Goal: Task Accomplishment & Management: Complete application form

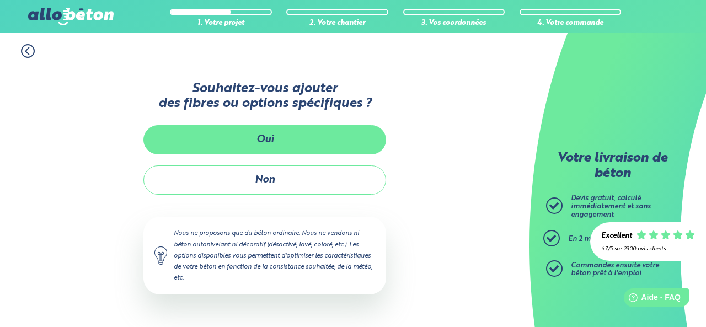
click at [253, 132] on button "Oui" at bounding box center [264, 139] width 243 height 29
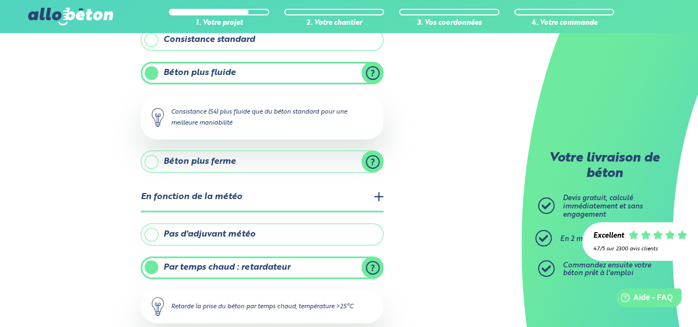
scroll to position [165, 0]
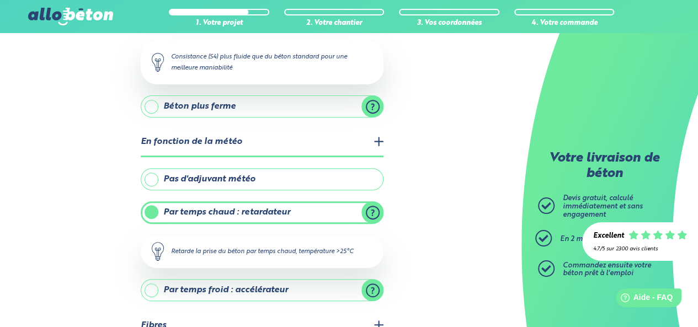
click at [178, 179] on label "Pas d'adjuvant météo" at bounding box center [262, 179] width 243 height 22
click at [0, 0] on input "Pas d'adjuvant météo" at bounding box center [0, 0] width 0 height 0
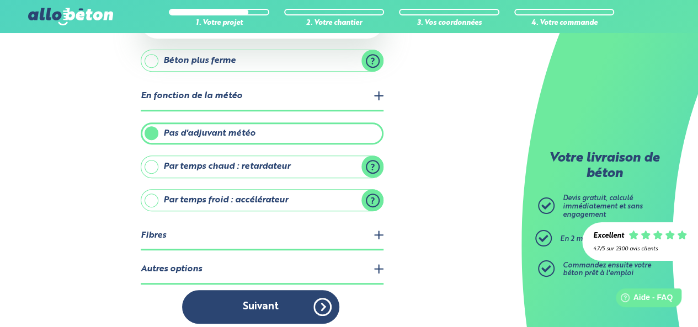
scroll to position [216, 0]
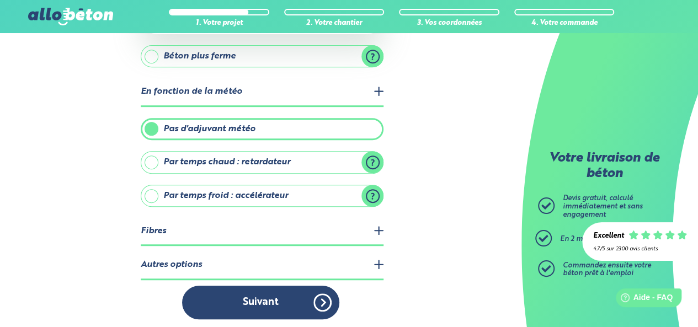
click at [340, 224] on legend "Fibres" at bounding box center [262, 232] width 243 height 28
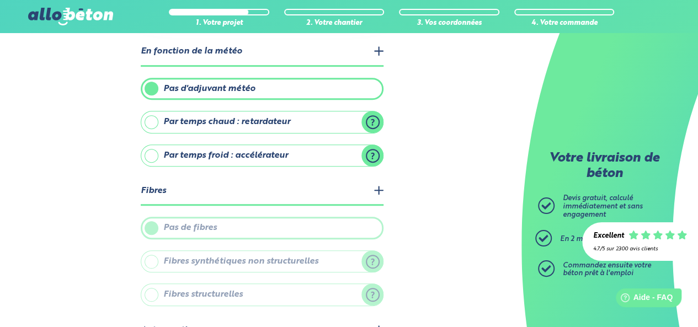
scroll to position [271, 0]
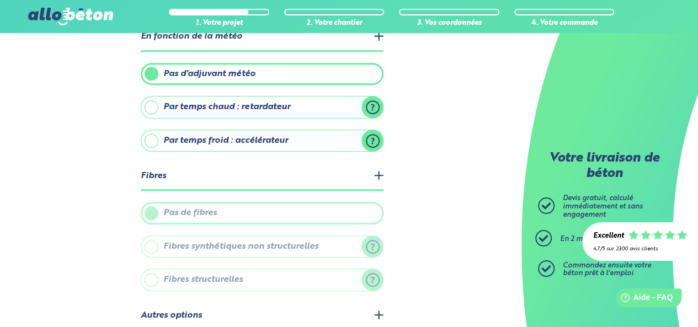
click at [220, 176] on legend "Fibres" at bounding box center [262, 177] width 243 height 28
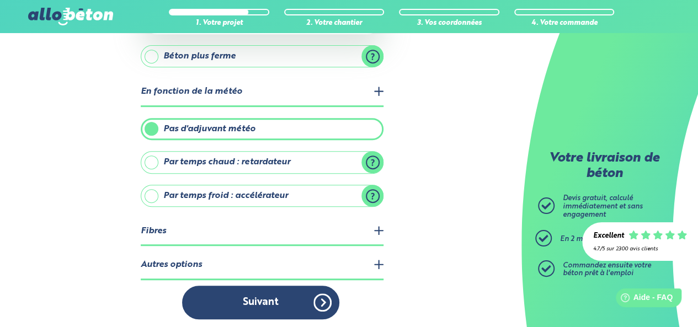
click at [199, 264] on legend "Autres options" at bounding box center [262, 266] width 243 height 28
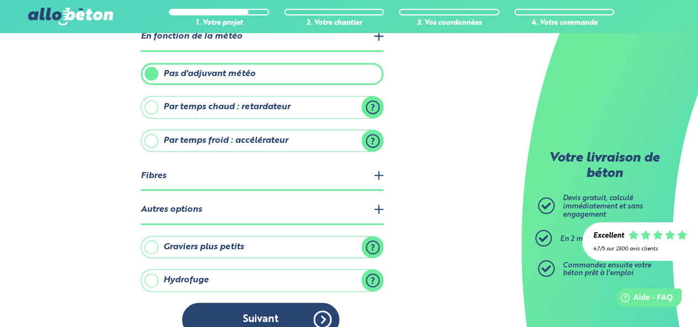
scroll to position [287, 0]
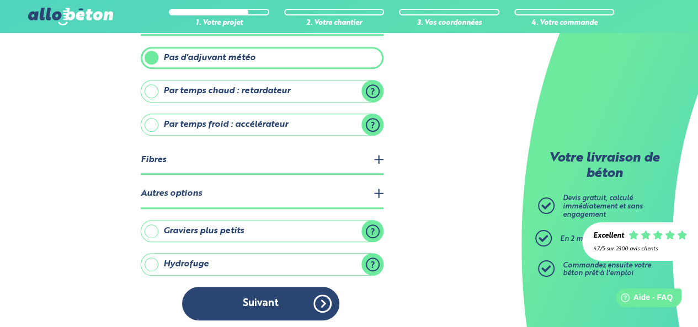
click at [190, 258] on label "Hydrofuge" at bounding box center [262, 264] width 243 height 22
click at [0, 0] on input "Hydrofuge" at bounding box center [0, 0] width 0 height 0
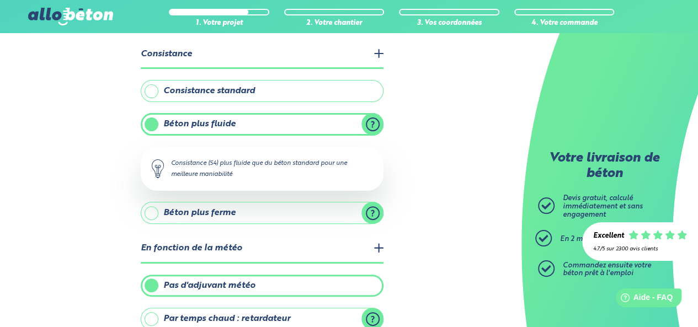
scroll to position [0, 0]
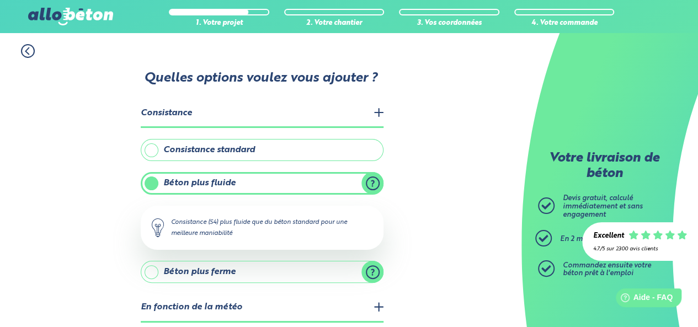
click at [373, 185] on label "Béton plus fluide" at bounding box center [262, 183] width 243 height 22
click at [0, 0] on input "Béton plus fluide" at bounding box center [0, 0] width 0 height 0
click at [181, 153] on label "Consistance standard" at bounding box center [262, 150] width 243 height 22
click at [0, 0] on input "Consistance standard" at bounding box center [0, 0] width 0 height 0
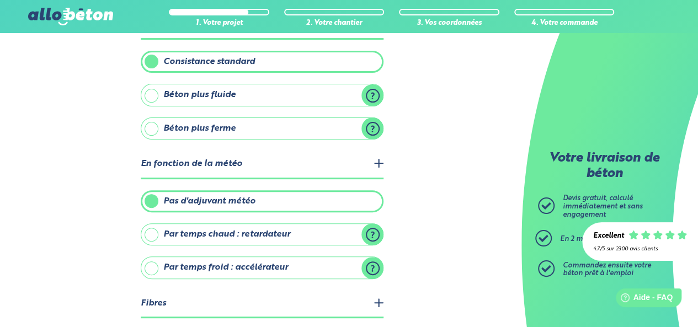
scroll to position [110, 0]
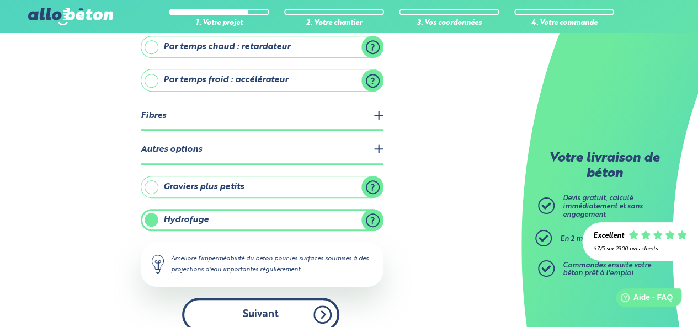
click at [292, 302] on button "Suivant" at bounding box center [260, 315] width 157 height 34
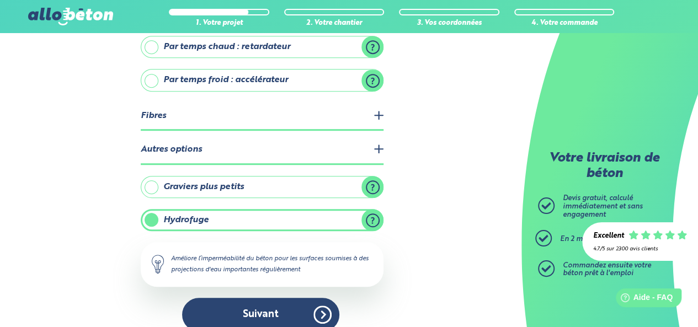
scroll to position [256, 0]
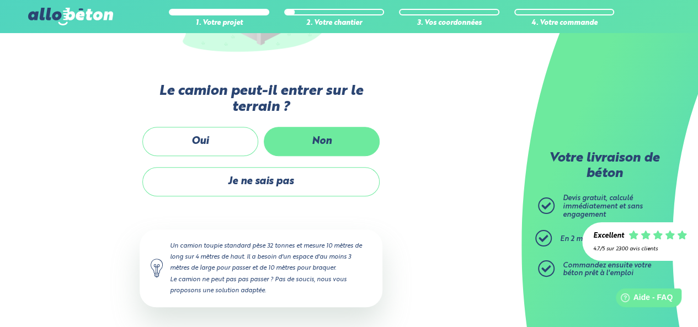
click at [331, 140] on label "Non" at bounding box center [322, 141] width 116 height 29
click at [0, 0] on input "Non" at bounding box center [0, 0] width 0 height 0
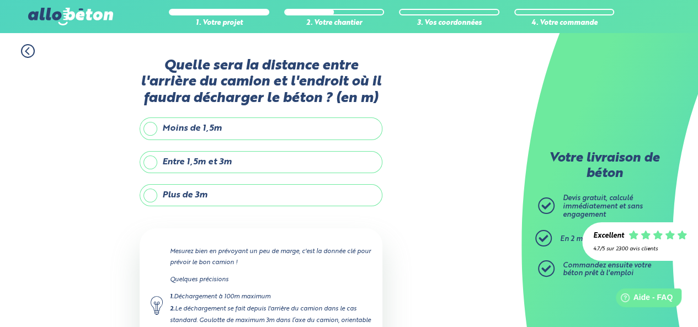
click at [224, 199] on label "Plus de 3m" at bounding box center [261, 195] width 243 height 22
click at [0, 0] on input "Plus de 3m" at bounding box center [0, 0] width 0 height 0
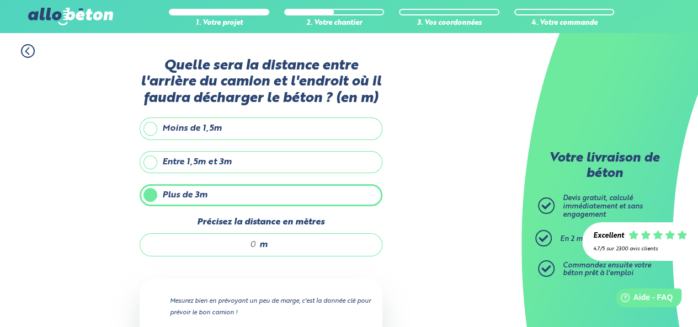
click at [359, 236] on div "m" at bounding box center [261, 244] width 243 height 23
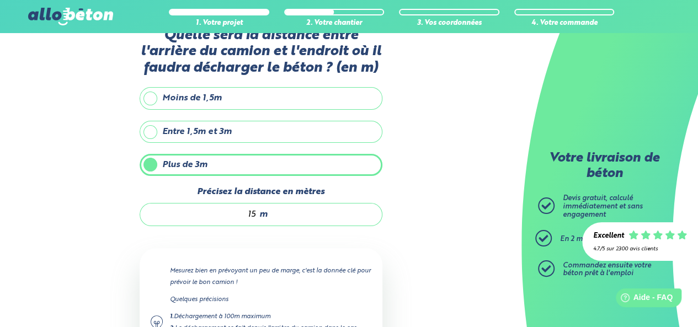
scroll to position [55, 0]
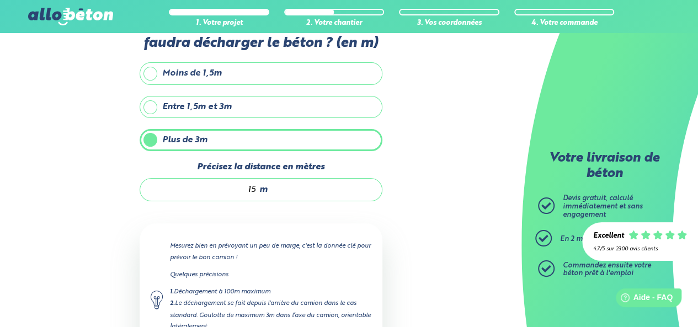
type input "1"
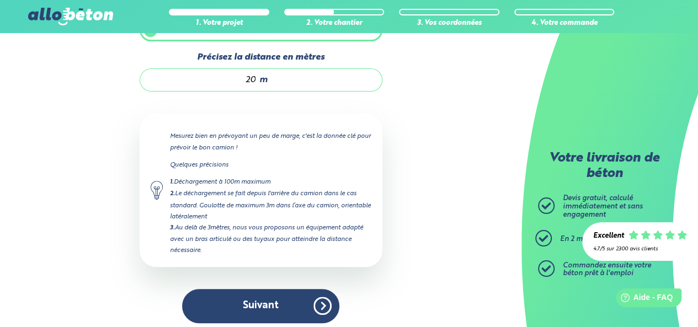
scroll to position [165, 0]
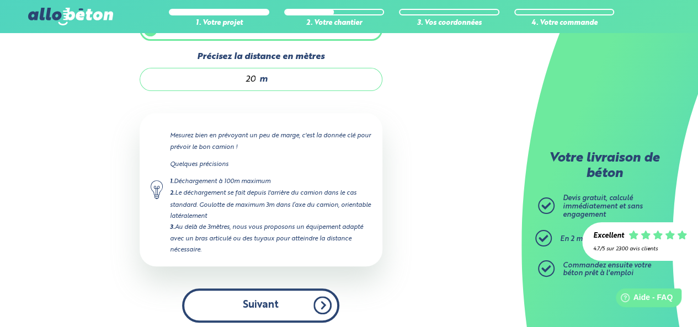
type input "20"
click at [275, 293] on button "Suivant" at bounding box center [260, 305] width 157 height 34
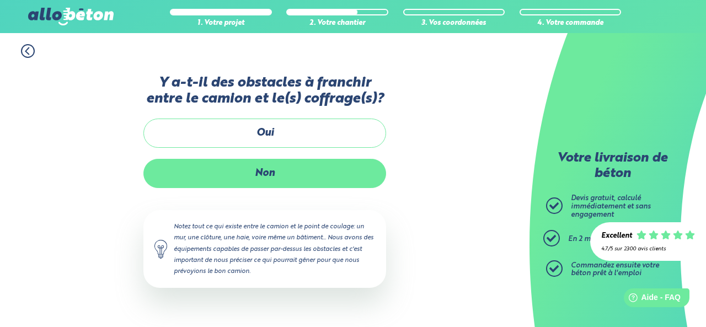
click at [286, 173] on label "Non" at bounding box center [264, 173] width 243 height 29
click at [0, 0] on input "Non" at bounding box center [0, 0] width 0 height 0
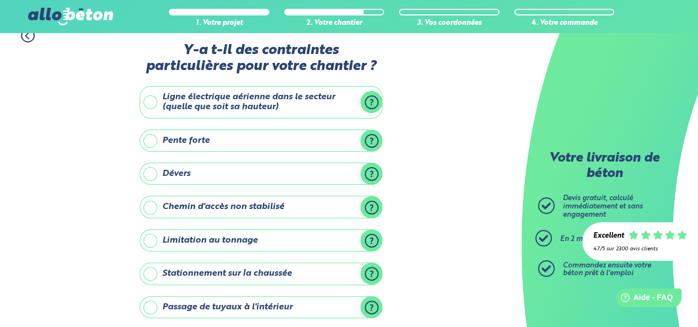
scroll to position [55, 0]
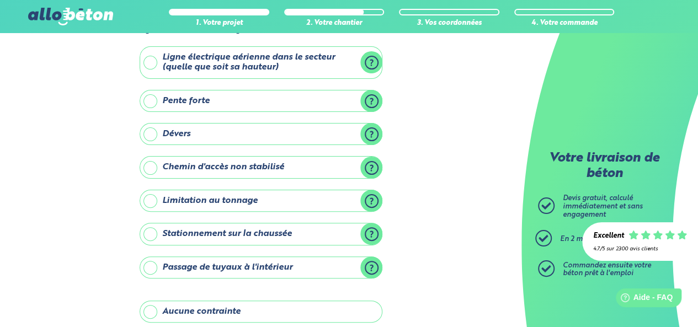
click at [372, 190] on label "Limitation au tonnage" at bounding box center [261, 201] width 243 height 22
click at [0, 0] on input "Limitation au tonnage" at bounding box center [0, 0] width 0 height 0
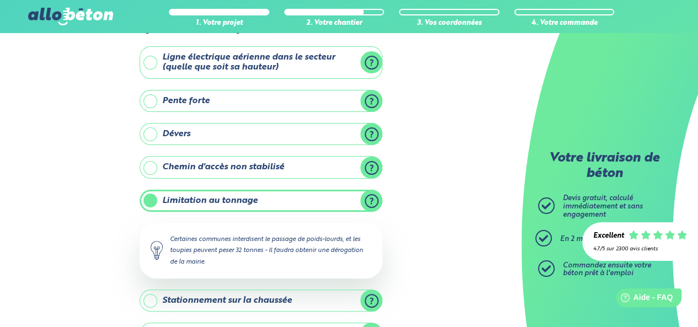
click at [370, 194] on label "Limitation au tonnage" at bounding box center [261, 201] width 243 height 22
click at [0, 0] on input "Limitation au tonnage" at bounding box center [0, 0] width 0 height 0
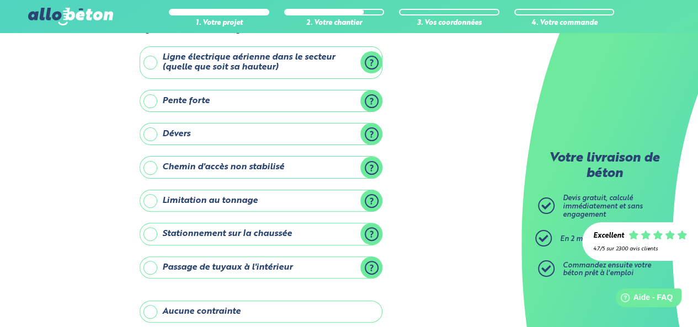
click at [375, 233] on label "Stationnement sur la chaussée" at bounding box center [261, 234] width 243 height 22
click at [0, 0] on input "Stationnement sur la chaussée" at bounding box center [0, 0] width 0 height 0
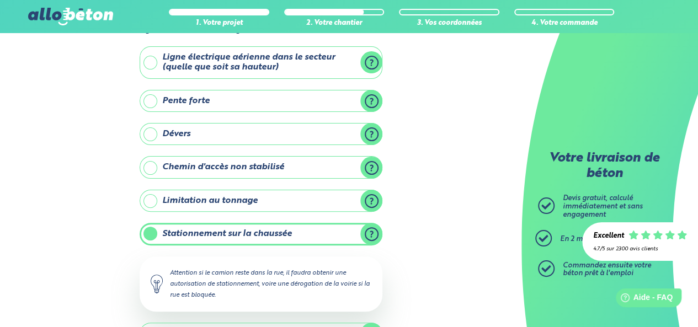
click at [375, 233] on label "Stationnement sur la chaussée" at bounding box center [261, 234] width 243 height 22
click at [0, 0] on input "Stationnement sur la chaussée" at bounding box center [0, 0] width 0 height 0
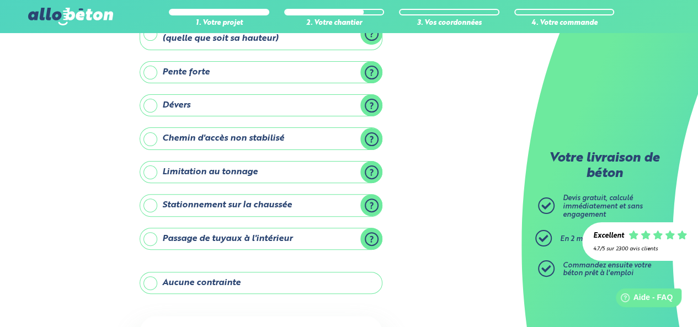
scroll to position [0, 0]
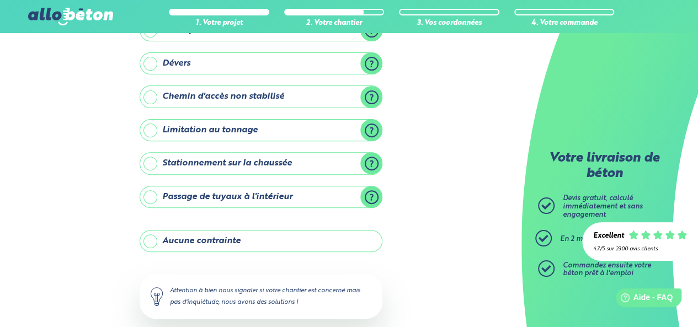
click at [186, 238] on label "Aucune contrainte" at bounding box center [261, 241] width 243 height 22
click at [0, 0] on input "Aucune contrainte" at bounding box center [0, 0] width 0 height 0
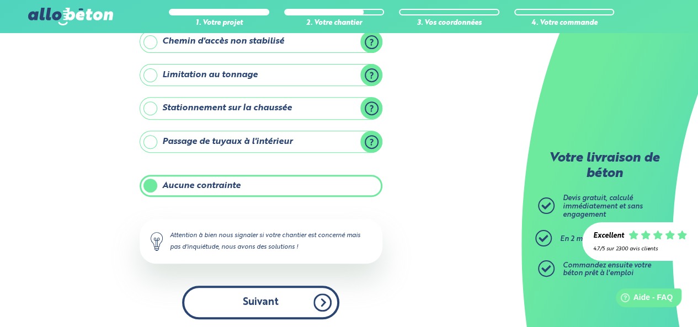
click at [264, 297] on button "Suivant" at bounding box center [260, 303] width 157 height 34
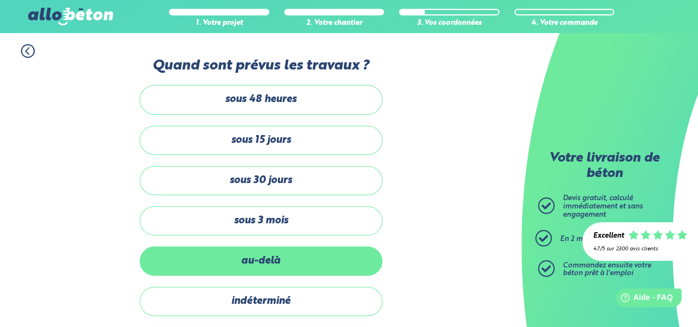
click at [271, 255] on label "au-delà" at bounding box center [261, 261] width 243 height 29
click at [0, 0] on input "au-delà" at bounding box center [0, 0] width 0 height 0
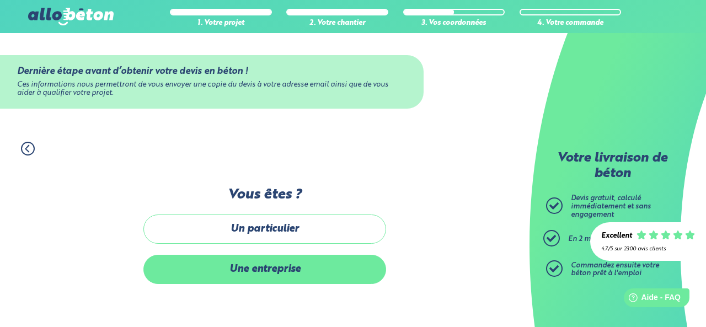
click at [275, 272] on label "Une entreprise" at bounding box center [264, 269] width 243 height 29
click at [0, 0] on input "Une entreprise" at bounding box center [0, 0] width 0 height 0
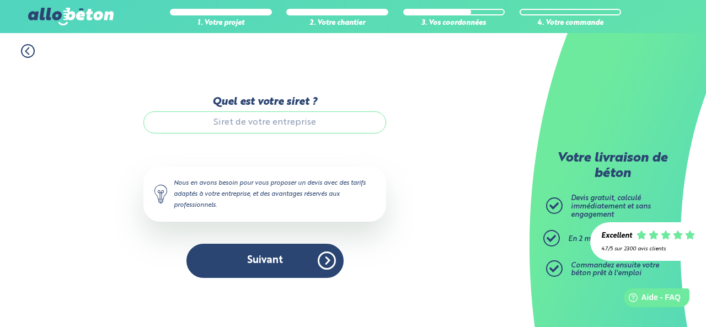
click at [302, 127] on input "Quel est votre siret ?" at bounding box center [264, 122] width 243 height 22
drag, startPoint x: 253, startPoint y: 258, endPoint x: 259, endPoint y: 256, distance: 6.3
click at [253, 258] on button "Suivant" at bounding box center [264, 261] width 157 height 34
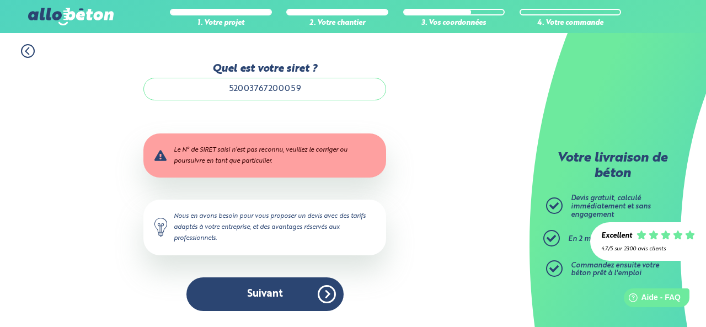
drag, startPoint x: 321, startPoint y: 94, endPoint x: 121, endPoint y: 87, distance: 200.4
click at [114, 85] on div "1. Votre projet 2. Votre chantier 3. Vos coordonnées 4. Votre commande Quel est…" at bounding box center [265, 180] width 530 height 294
click at [308, 93] on input "52003767200059" at bounding box center [264, 89] width 243 height 22
drag, startPoint x: 295, startPoint y: 87, endPoint x: 98, endPoint y: 79, distance: 197.1
click at [98, 79] on div "1. Votre projet 2. Votre chantier 3. Vos coordonnées 4. Votre commande Quel est…" at bounding box center [265, 180] width 530 height 294
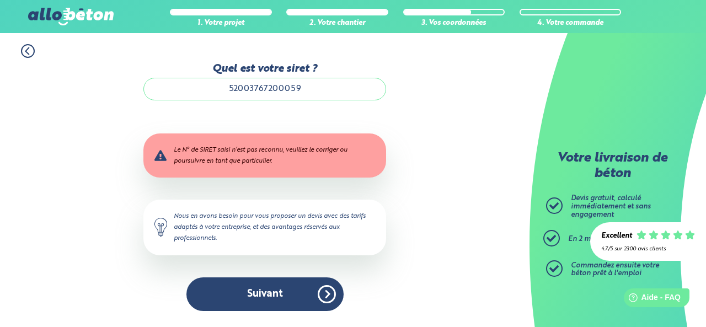
type input "9"
click at [282, 89] on input "Quel est votre siret ?" at bounding box center [264, 89] width 243 height 22
click at [317, 91] on input "52003767200059" at bounding box center [264, 89] width 243 height 22
drag, startPoint x: 275, startPoint y: 89, endPoint x: 516, endPoint y: 89, distance: 241.6
click at [515, 89] on div "1. Votre projet 2. Votre chantier 3. Vos coordonnées 4. Votre commande Quel est…" at bounding box center [265, 180] width 530 height 294
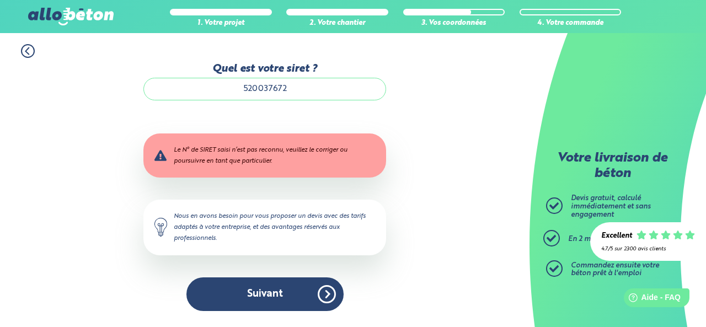
type input "520037672"
click at [526, 100] on div "1. Votre projet 2. Votre chantier 3. Vos coordonnées 4. Votre commande Quel est…" at bounding box center [265, 180] width 530 height 294
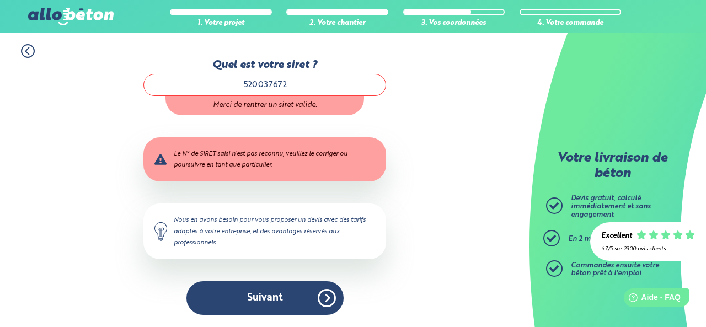
drag, startPoint x: 314, startPoint y: 84, endPoint x: 85, endPoint y: 66, distance: 229.6
click at [87, 66] on div "1. Votre projet 2. Votre chantier 3. Vos coordonnées 4. Votre commande Quel est…" at bounding box center [265, 180] width 530 height 294
click at [467, 109] on div "1. Votre projet 2. Votre chantier 3. Vos coordonnées 4. Votre commande Quel est…" at bounding box center [265, 180] width 530 height 294
click at [271, 87] on input "Quel est votre siret ?" at bounding box center [264, 85] width 243 height 22
paste input "52003767200059"
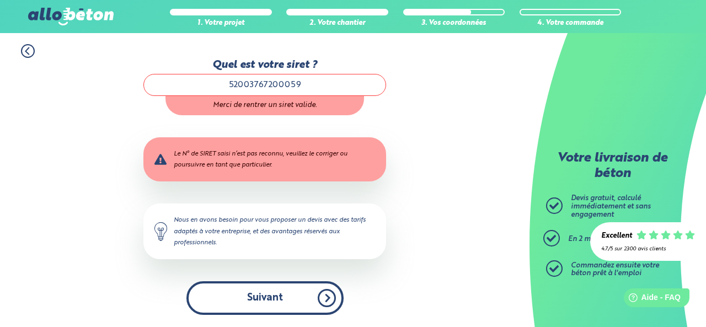
type input "52003767200059"
click at [258, 292] on button "Suivant" at bounding box center [264, 298] width 157 height 34
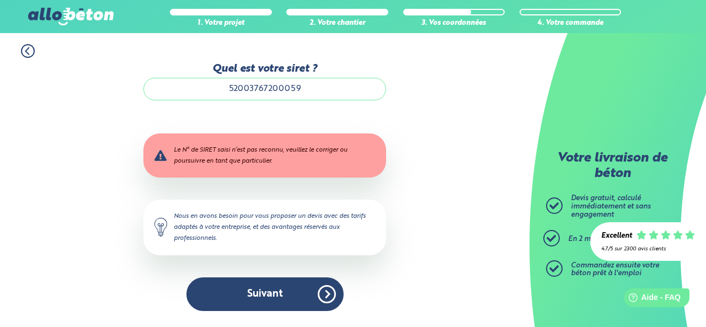
drag, startPoint x: 310, startPoint y: 83, endPoint x: 29, endPoint y: 80, distance: 281.3
click at [0, 78] on div "1. Votre projet 2. Votre chantier 3. Vos coordonnées 4. Votre commande Quel est…" at bounding box center [265, 180] width 530 height 294
click at [28, 49] on icon at bounding box center [27, 51] width 3 height 7
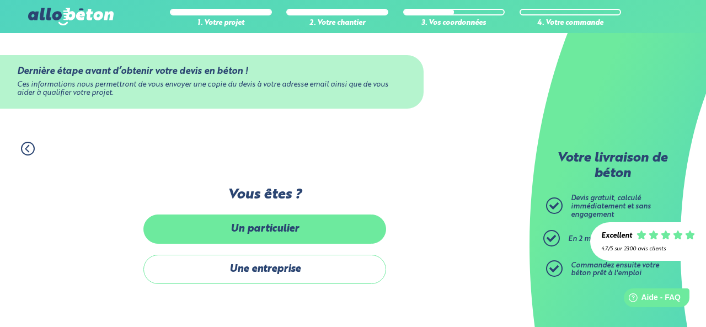
click at [303, 224] on label "Un particulier" at bounding box center [264, 229] width 243 height 29
click at [0, 0] on input "Un particulier" at bounding box center [0, 0] width 0 height 0
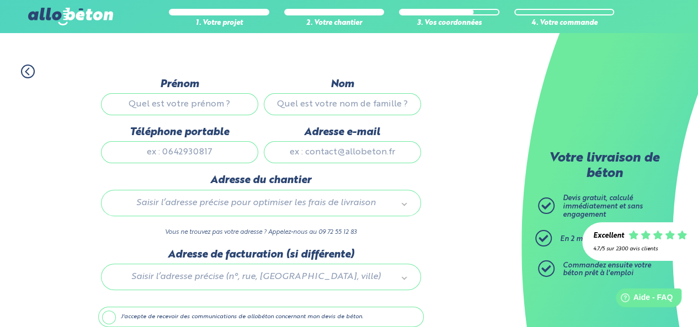
scroll to position [15, 0]
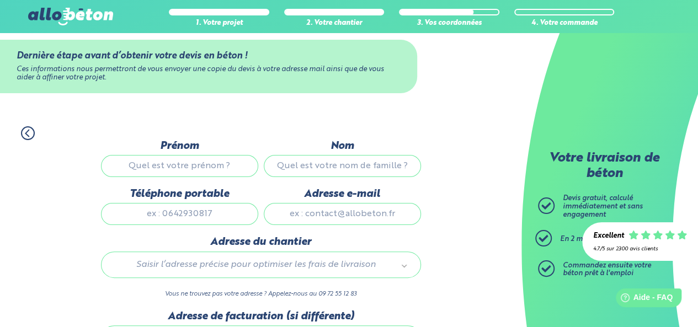
click at [201, 164] on input "Prénom" at bounding box center [179, 166] width 157 height 22
type input "[PERSON_NAME]"
type input "STREMLER"
type input "0652796746"
type input "[PERSON_NAME][EMAIL_ADDRESS][DOMAIN_NAME]"
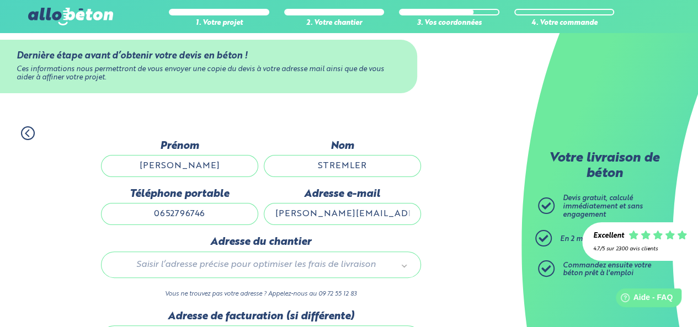
type input "[STREET_ADDRESS]"
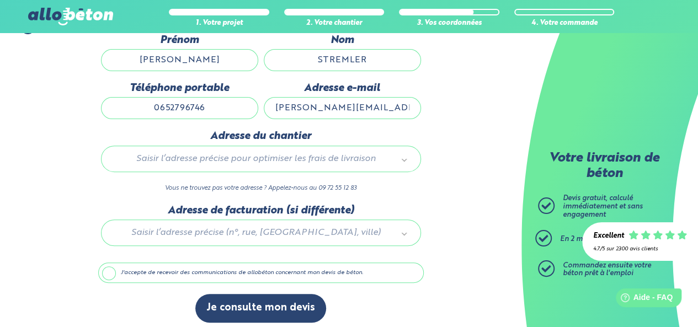
scroll to position [126, 0]
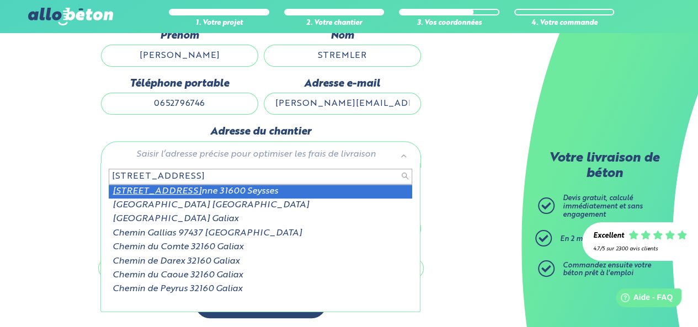
type input "[STREET_ADDRESS]"
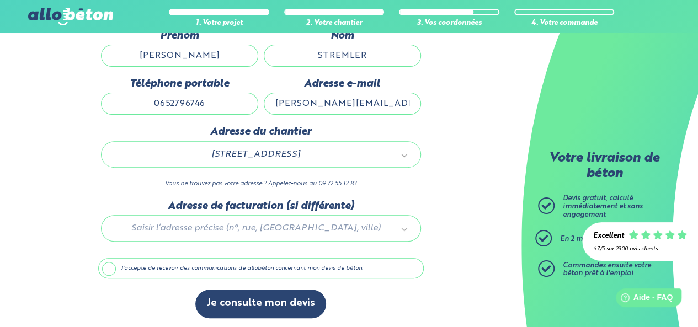
click at [232, 227] on div at bounding box center [260, 226] width 325 height 52
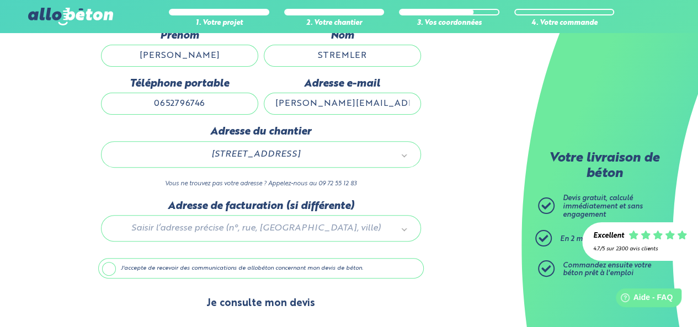
click at [275, 298] on button "Je consulte mon devis" at bounding box center [260, 304] width 131 height 28
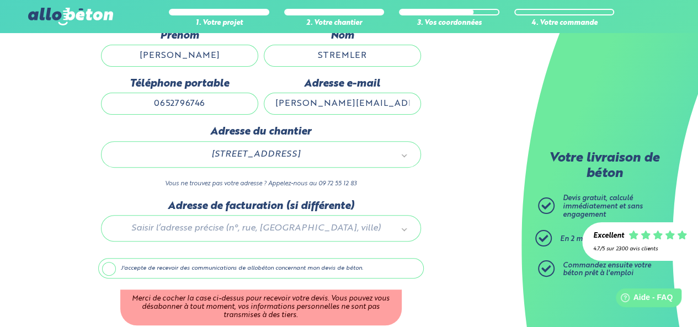
click at [112, 268] on label "J'accepte de recevoir des communications de allobéton concernant mon devis de b…" at bounding box center [260, 268] width 325 height 21
click at [0, 0] on input "J'accepte de recevoir des communications de allobéton concernant mon devis de b…" at bounding box center [0, 0] width 0 height 0
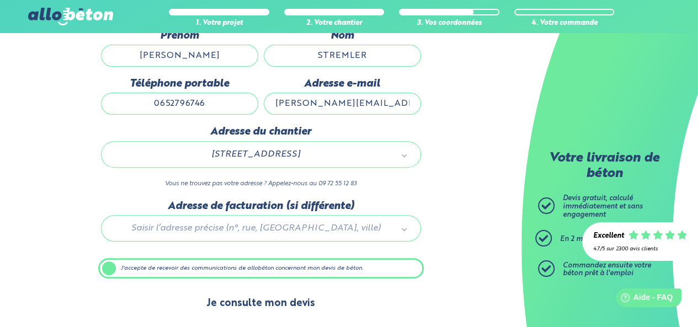
click at [277, 301] on button "Je consulte mon devis" at bounding box center [260, 304] width 131 height 28
